Goal: Task Accomplishment & Management: Use online tool/utility

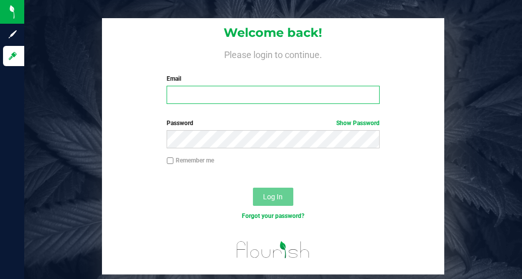
click at [224, 98] on input "Email" at bounding box center [273, 95] width 213 height 18
type input "[EMAIL_ADDRESS][DOMAIN_NAME]"
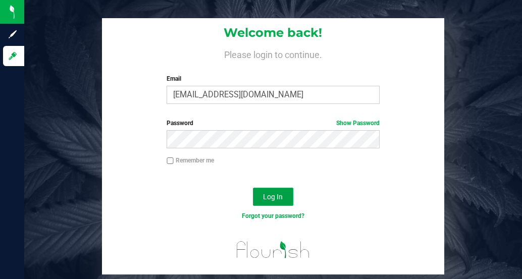
click at [255, 196] on button "Log In" at bounding box center [273, 197] width 40 height 18
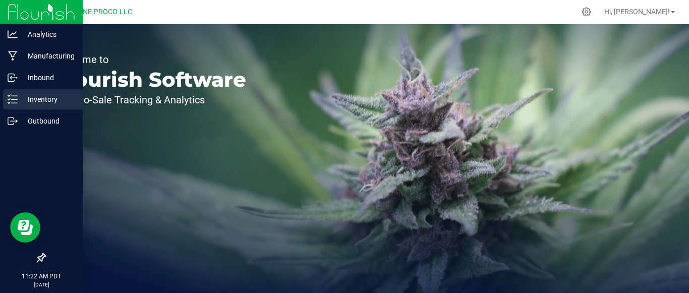
click at [11, 93] on div "Inventory" at bounding box center [43, 99] width 80 height 20
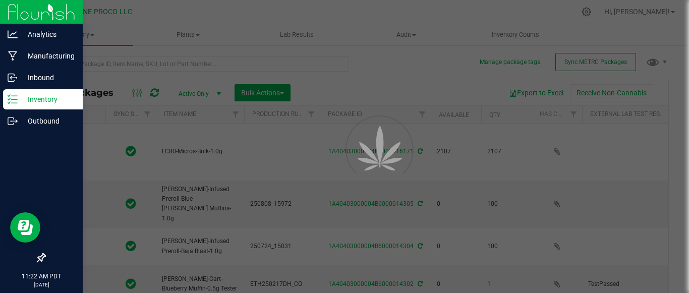
type input "2025-08-08"
type input "2025-07-24"
type input "2025-06-12"
type input "2025-08-08"
type input "2025-06-19"
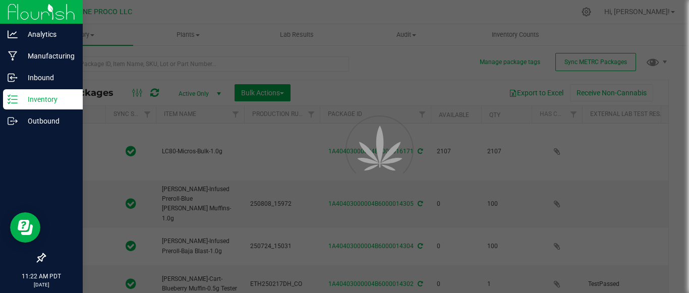
type input "2025-06-12"
type input "2025-07-24"
type input "2025-06-06"
type input "2025-06-12"
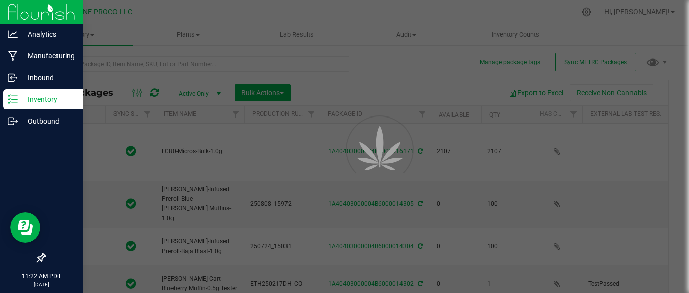
type input "2025-06-12"
type input "2025-08-07"
type input "2025-07-24"
type input "2025-07-28"
type input "2025-08-08"
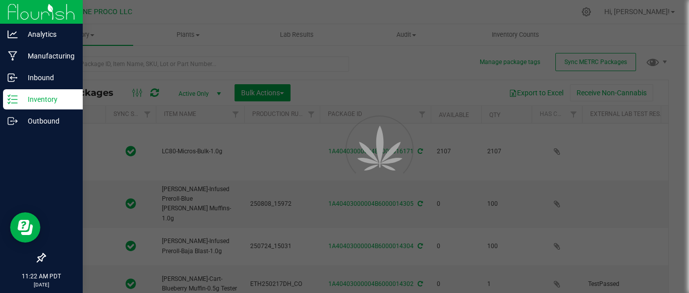
type input "2025-07-24"
type input "2025-08-08"
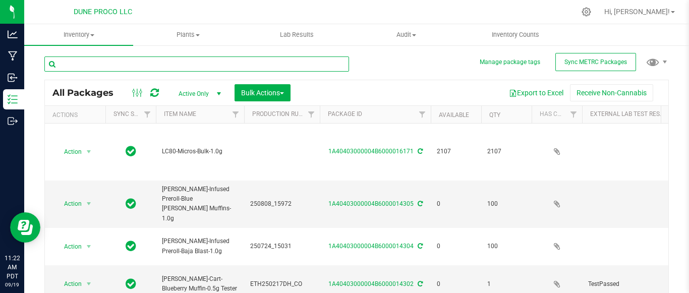
click at [160, 61] on input "text" at bounding box center [196, 64] width 305 height 15
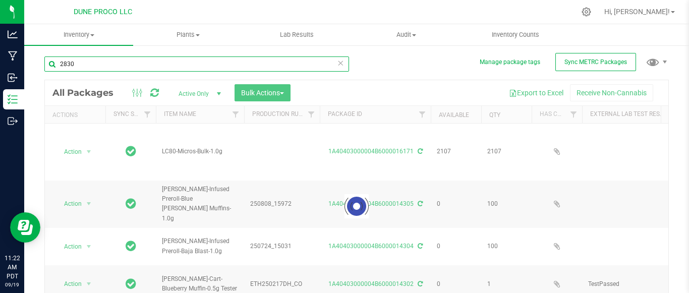
type input "28303"
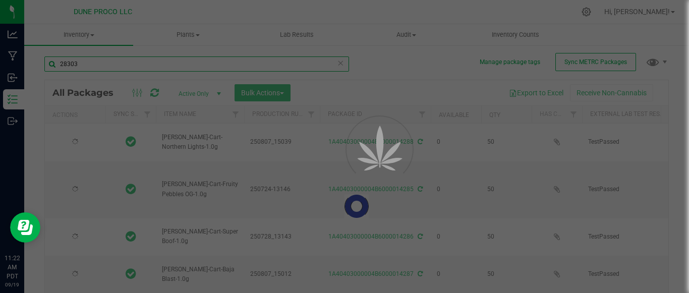
type input "2025-08-07"
type input "2025-07-24"
type input "2025-07-28"
type input "2025-08-07"
type input "2025-07-04"
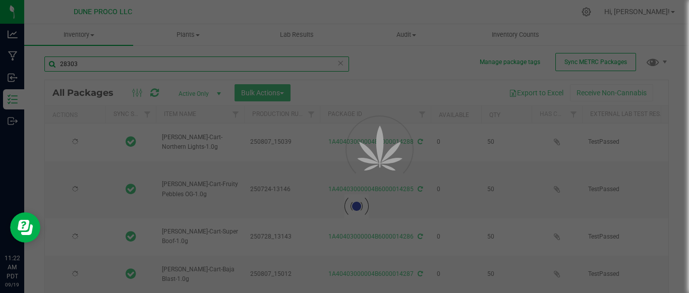
type input "2025-06-19"
type input "2025-07-28"
type input "2025-04-28"
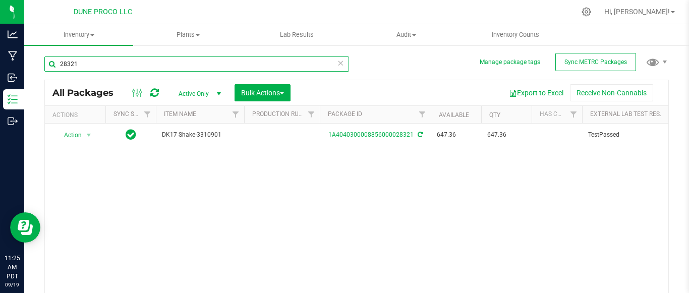
click at [216, 59] on input "28321" at bounding box center [196, 64] width 305 height 15
click at [112, 66] on input "28386" at bounding box center [196, 64] width 305 height 15
click at [148, 62] on input "28494" at bounding box center [196, 64] width 305 height 15
click at [131, 65] on input "28368" at bounding box center [196, 64] width 305 height 15
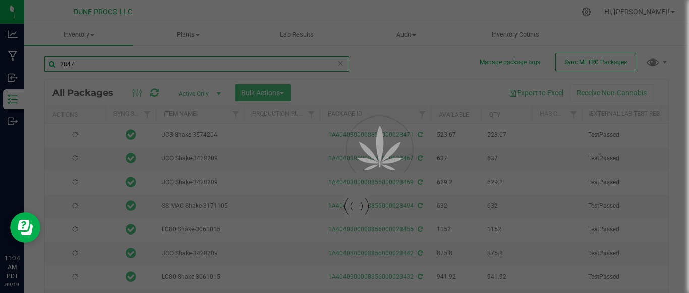
type input "28471"
type input "2025-07-04"
type input "2025-07-29"
type input "2025-07-18"
type input "2025-08-07"
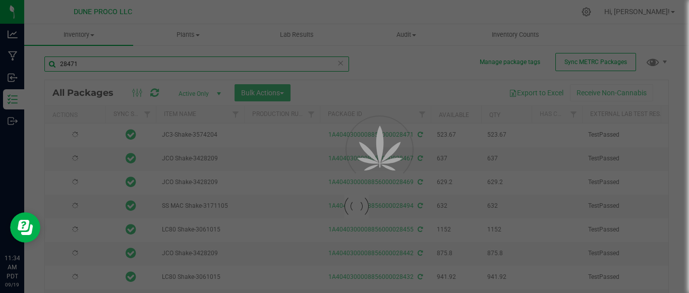
type input "2025-08-07"
type input "2025-07-30"
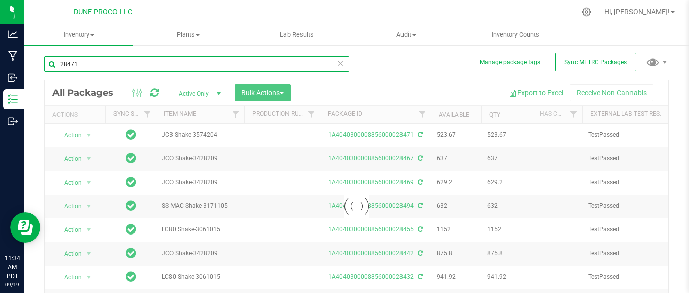
type input "2025-07-04"
type input "2025-07-29"
type input "2025-07-18"
type input "2025-08-07"
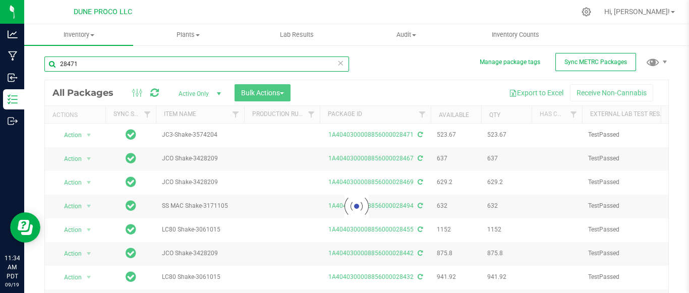
type input "2025-07-30"
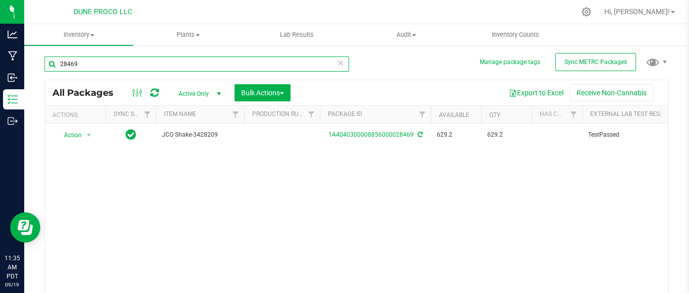
type input "28469"
